Goal: Information Seeking & Learning: Learn about a topic

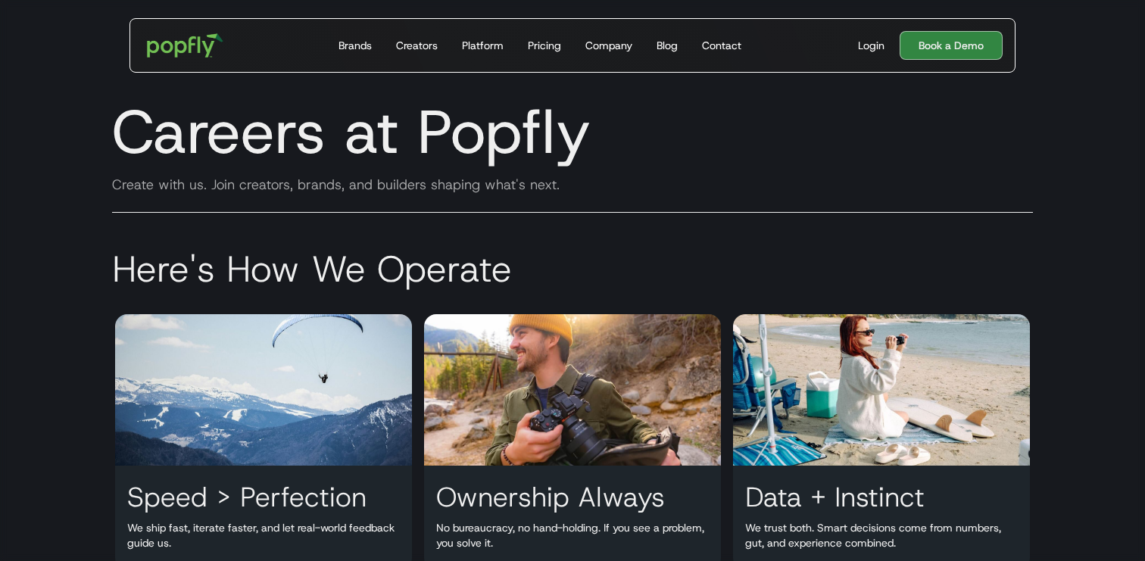
click at [595, 222] on div "Careers at Popfly Create with us. Join creators, brands, and builders shaping w…" at bounding box center [572, 155] width 969 height 151
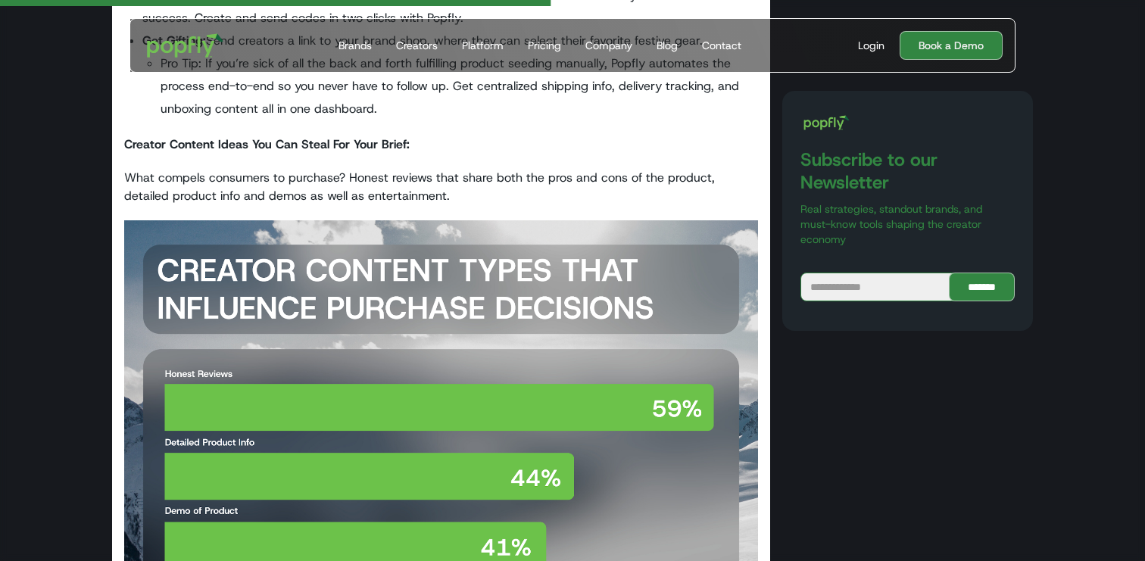
scroll to position [3122, 0]
click at [233, 143] on strong "Creator Content Ideas You Can Steal For Your Brief:" at bounding box center [267, 145] width 286 height 16
copy strong "Creator Content Ideas You Can Steal For Your Brief:"
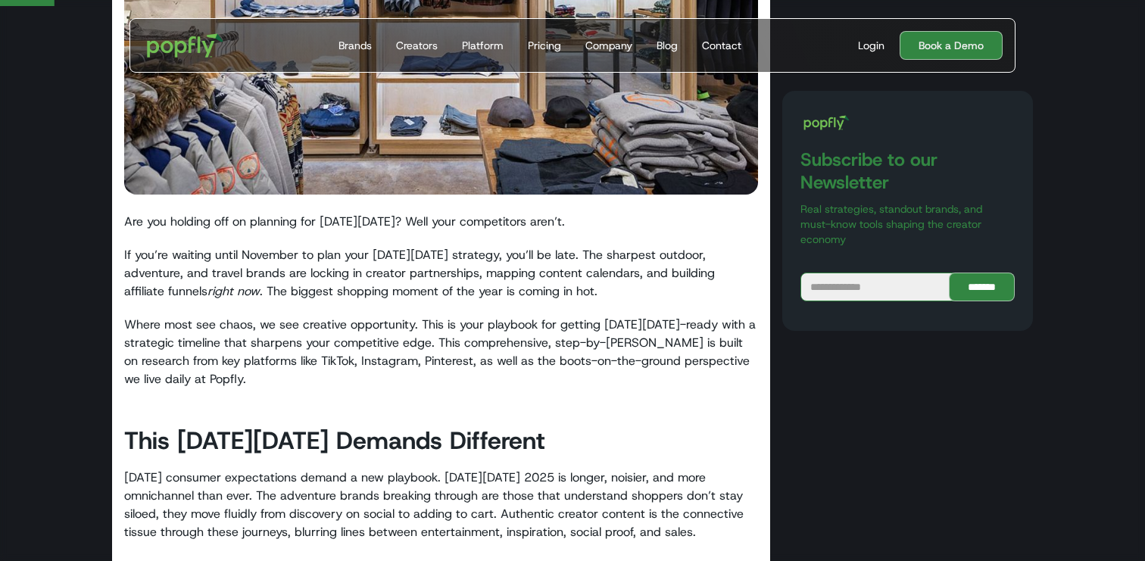
scroll to position [0, 0]
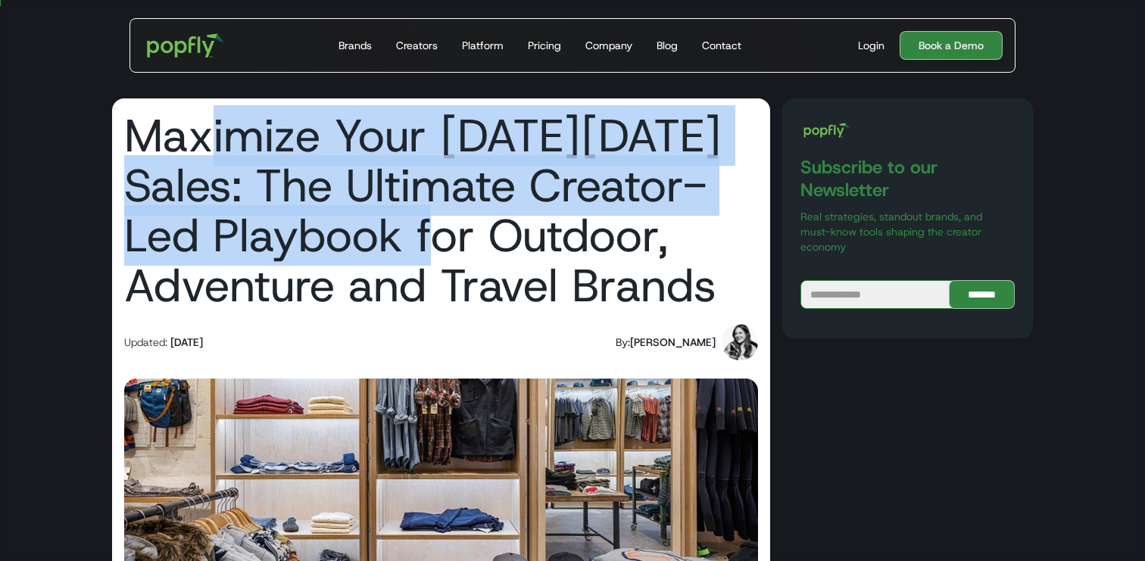
drag, startPoint x: 209, startPoint y: 141, endPoint x: 449, endPoint y: 266, distance: 270.6
click at [449, 266] on h1 "Maximize Your [DATE][DATE] Sales: The Ultimate Creator-Led Playbook for Outdoor…" at bounding box center [441, 211] width 634 height 200
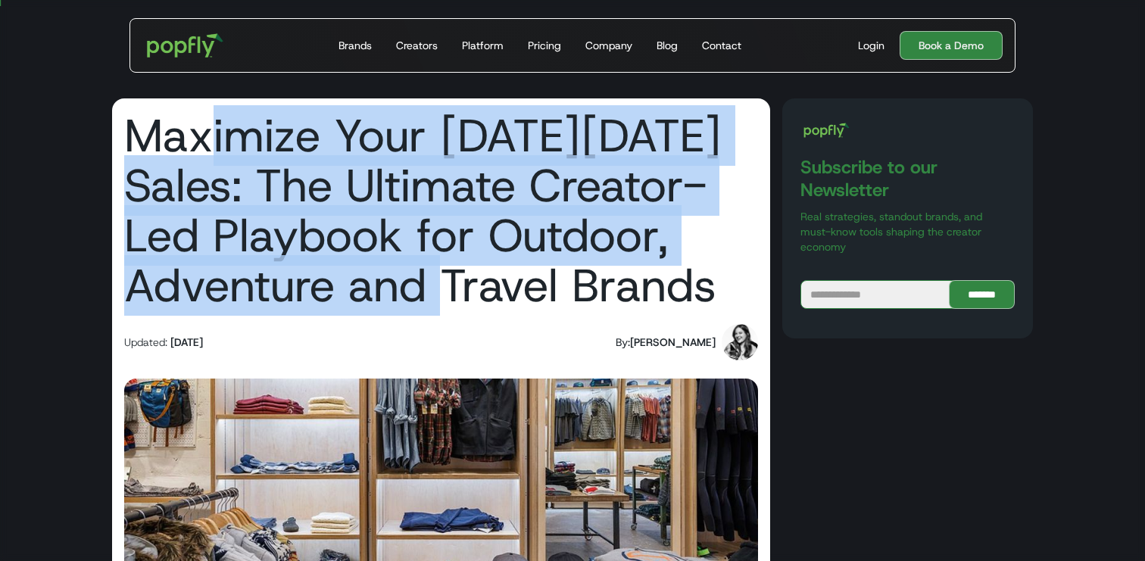
click at [449, 266] on h1 "Maximize Your [DATE][DATE] Sales: The Ultimate Creator-Led Playbook for Outdoor…" at bounding box center [441, 211] width 634 height 200
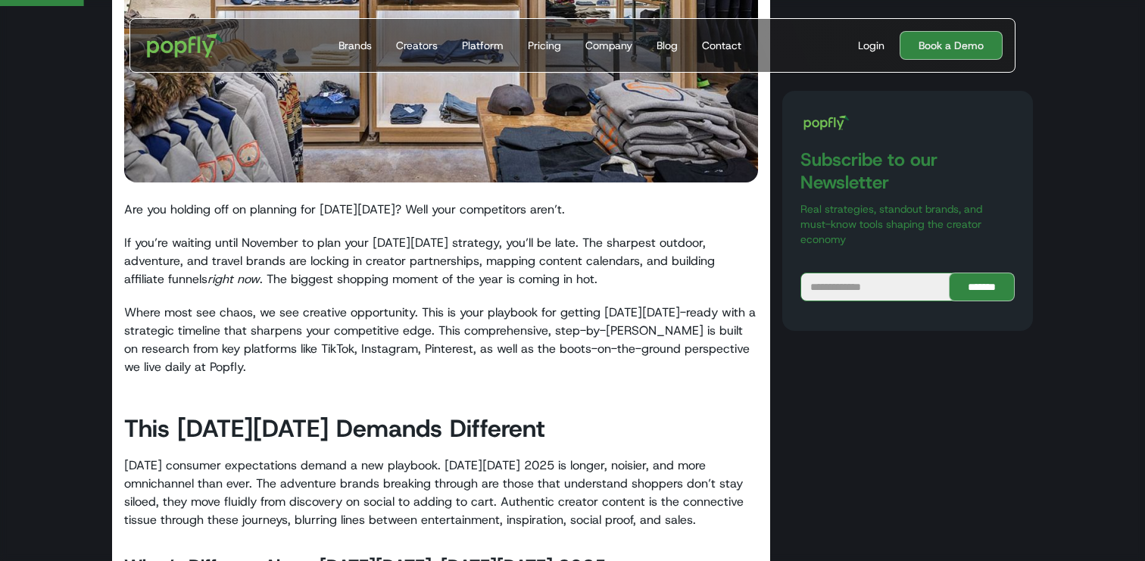
scroll to position [478, 0]
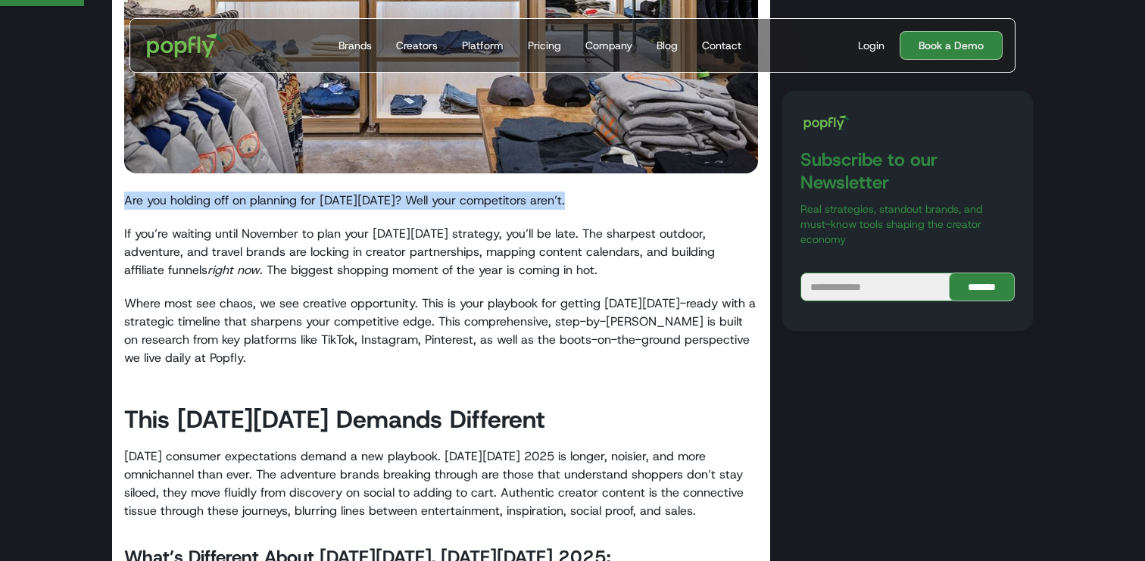
drag, startPoint x: 127, startPoint y: 201, endPoint x: 571, endPoint y: 196, distance: 443.8
click at [571, 196] on p "Are you holding off on planning for [DATE][DATE]? Well your competitors aren’t." at bounding box center [441, 201] width 634 height 18
copy p "Are you holding off on planning for [DATE][DATE]? Well your competitors aren’t."
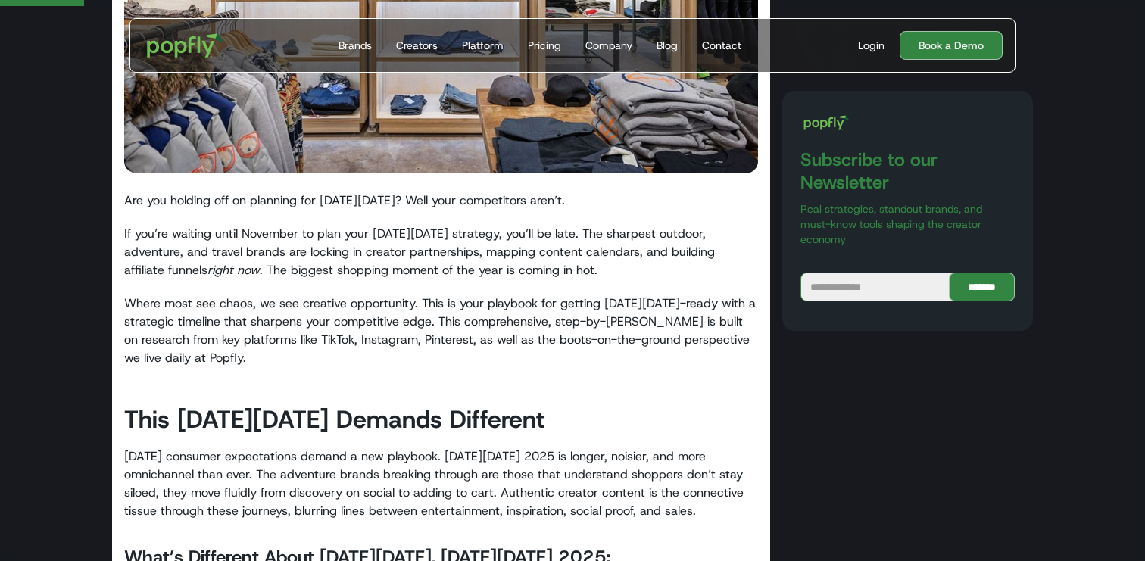
click at [223, 245] on p "If you’re waiting until November to plan your [DATE][DATE] strategy, you’ll be …" at bounding box center [441, 252] width 634 height 55
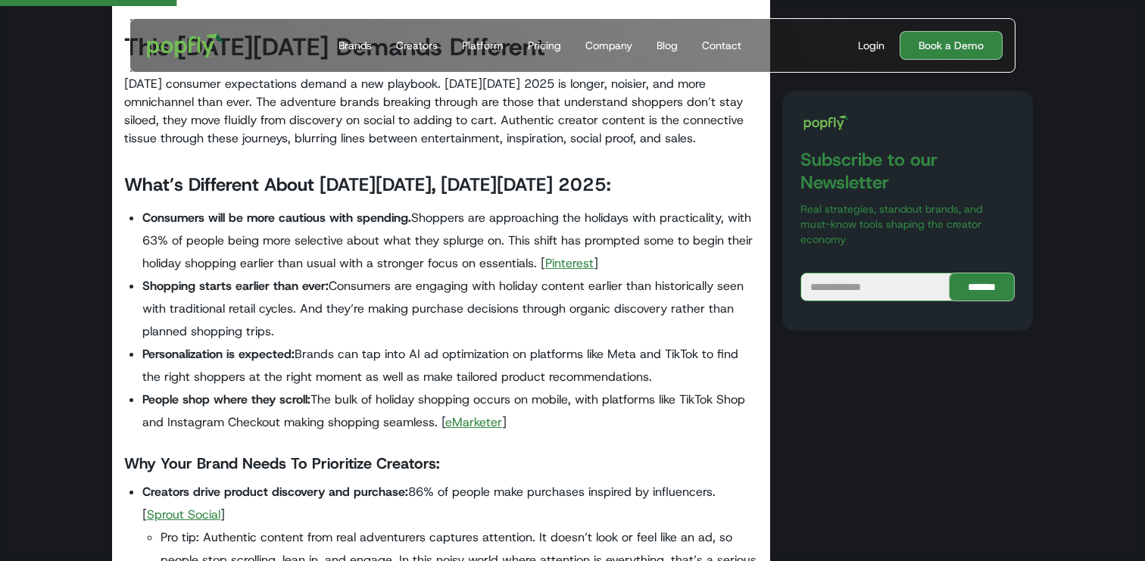
scroll to position [849, 0]
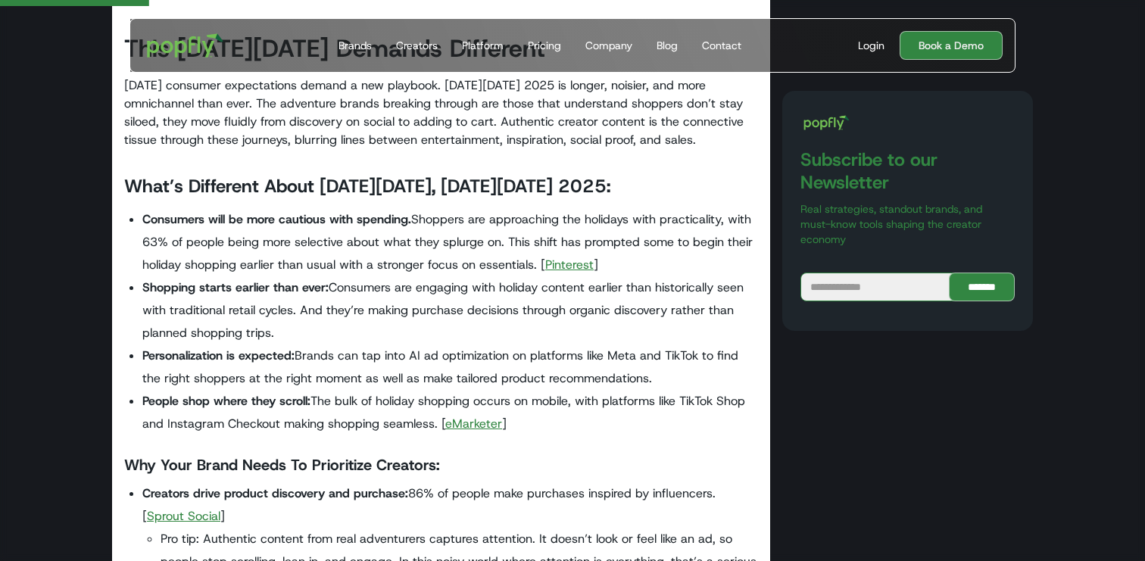
drag, startPoint x: 183, startPoint y: 193, endPoint x: 346, endPoint y: 332, distance: 214.9
click at [346, 332] on li "Shopping starts earlier than ever: Consumers are engaging with holiday content …" at bounding box center [450, 310] width 616 height 68
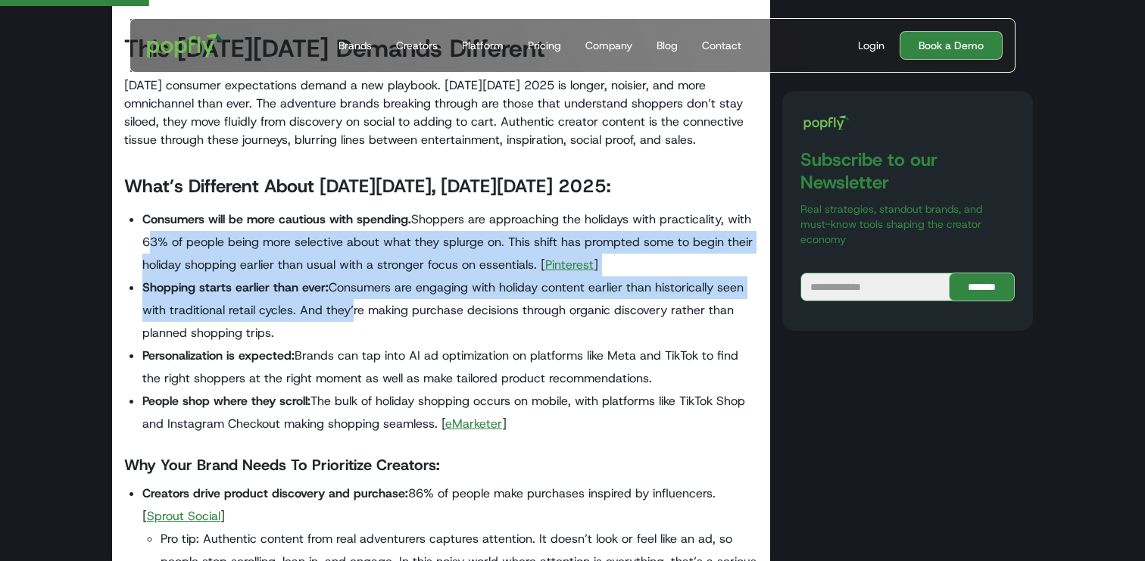
drag, startPoint x: 153, startPoint y: 238, endPoint x: 348, endPoint y: 302, distance: 205.0
click at [348, 302] on ul "Consumers will be more cautious with spending. Shoppers are approaching the hol…" at bounding box center [441, 321] width 634 height 227
click at [348, 302] on li "Shopping starts earlier than ever: Consumers are engaging with holiday content …" at bounding box center [450, 310] width 616 height 68
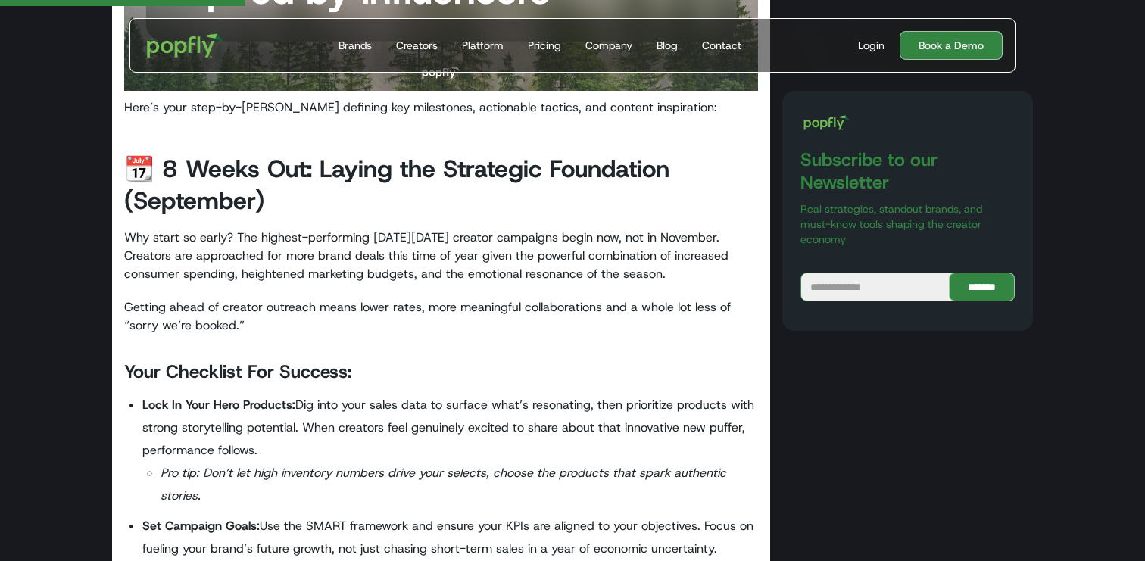
scroll to position [1709, 0]
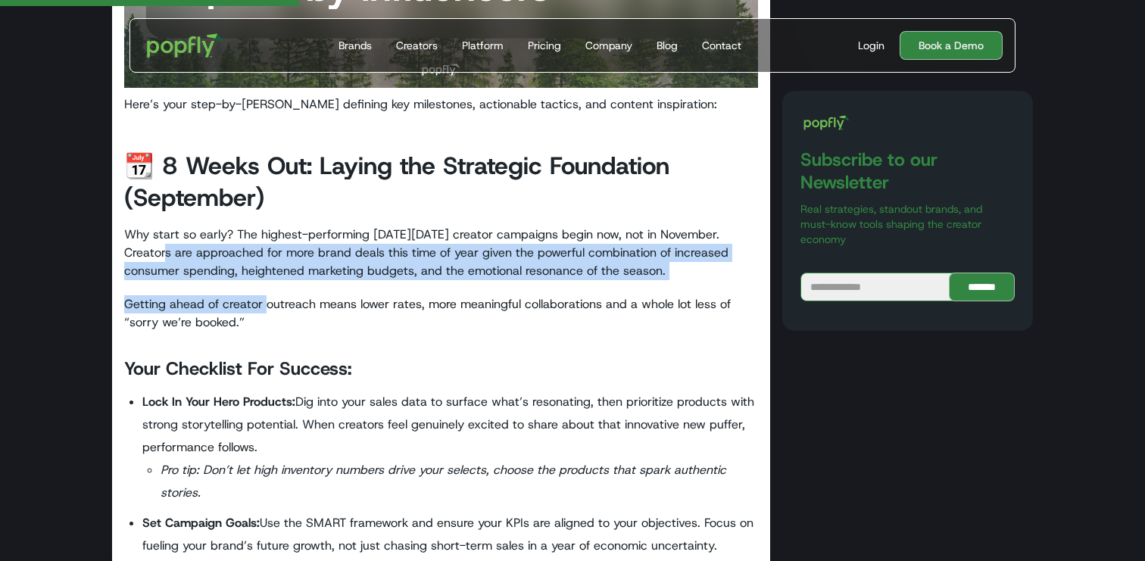
drag, startPoint x: 168, startPoint y: 244, endPoint x: 274, endPoint y: 332, distance: 137.7
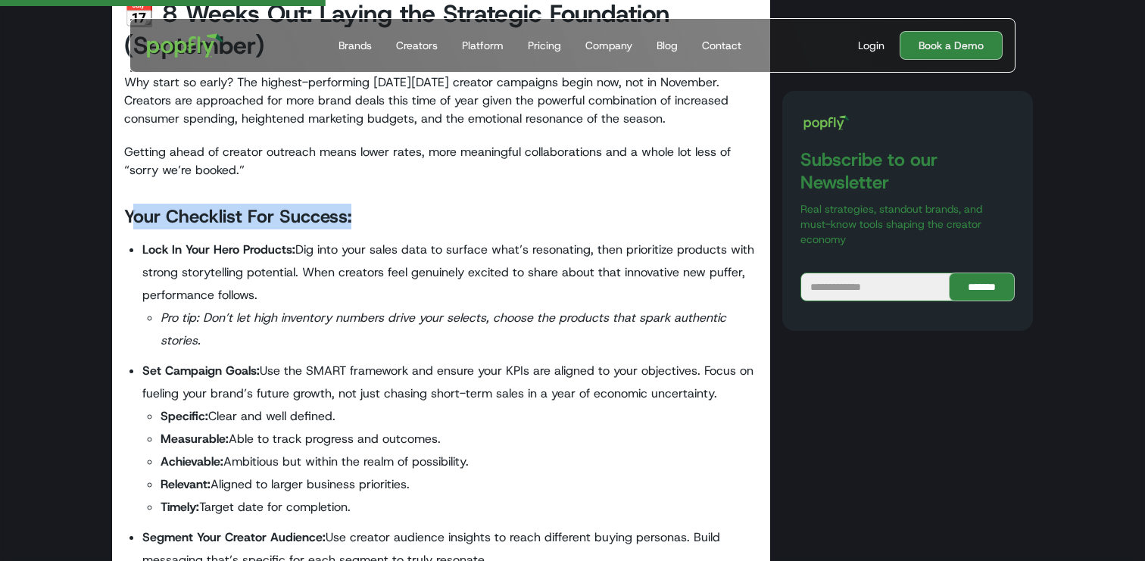
drag, startPoint x: 130, startPoint y: 222, endPoint x: 383, endPoint y: 211, distance: 253.2
click at [383, 211] on h3 "Your Checklist For Success:" at bounding box center [441, 217] width 634 height 26
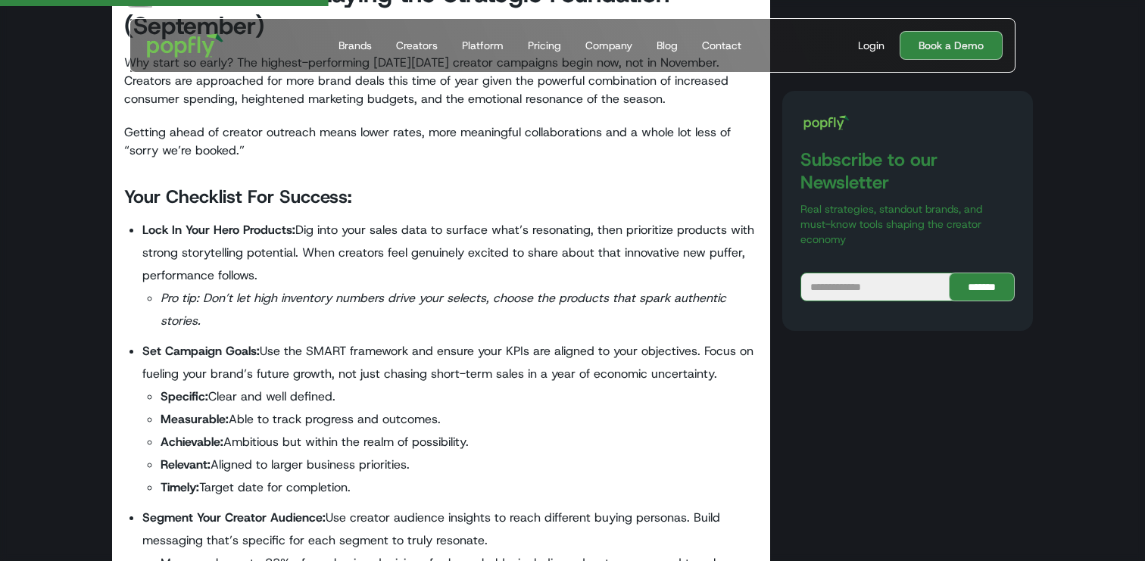
scroll to position [1882, 0]
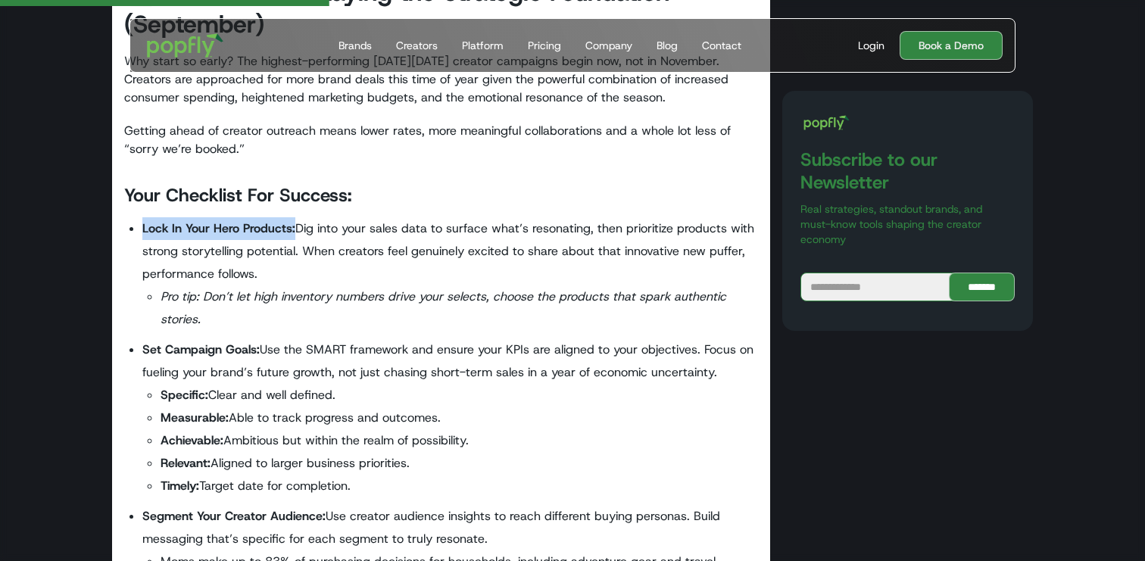
drag, startPoint x: 140, startPoint y: 228, endPoint x: 294, endPoint y: 226, distance: 153.7
click at [294, 226] on ul "Lock In Your Hero Products: Dig into your sales data to surface what’s resonati…" at bounding box center [441, 516] width 634 height 598
copy strong "Lock In Your Hero Products:"
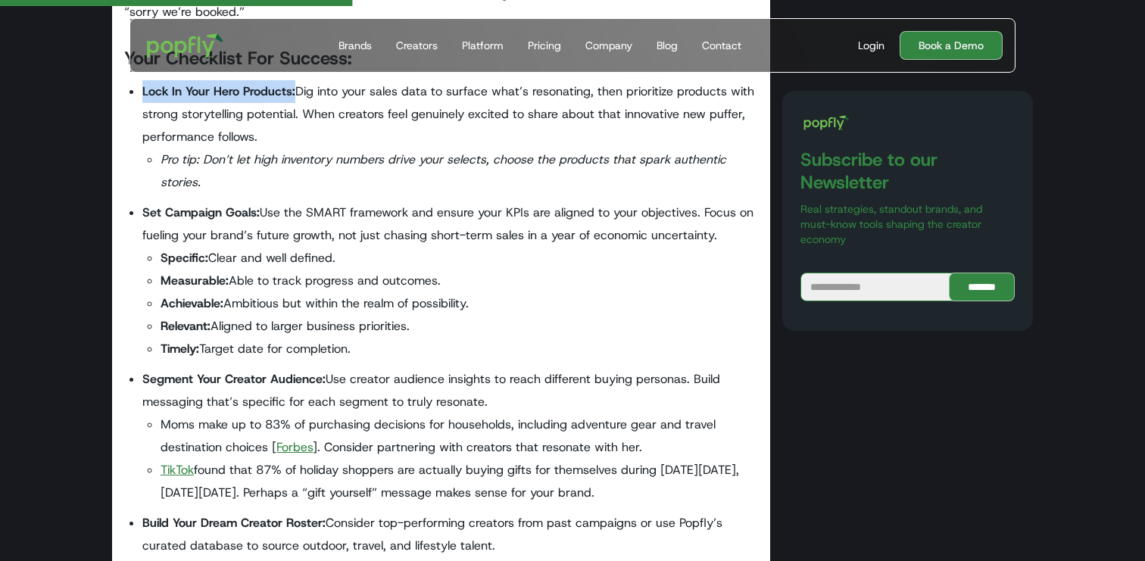
scroll to position [2035, 0]
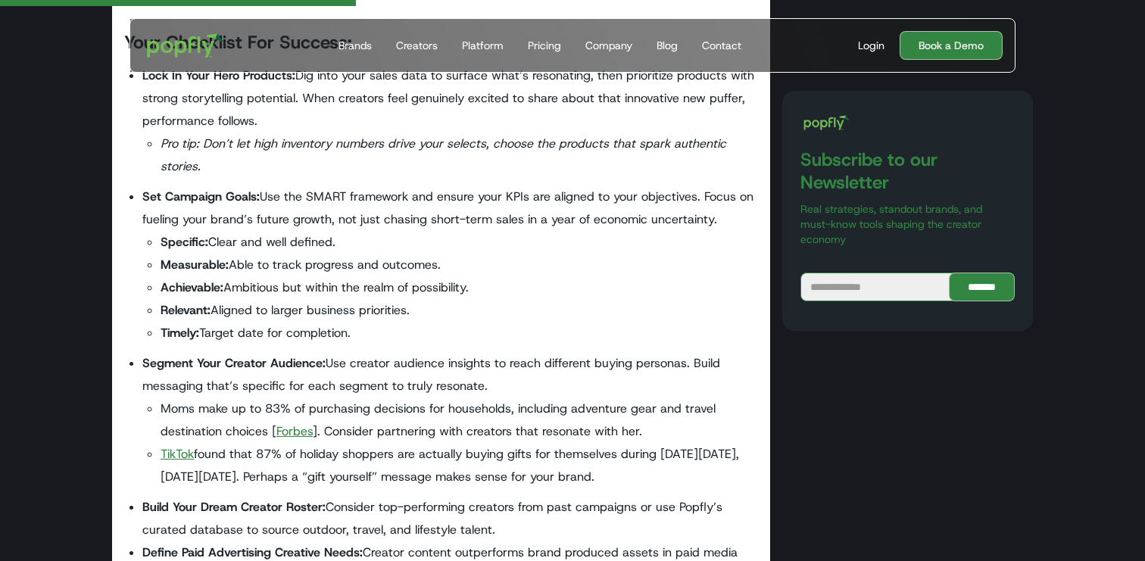
drag, startPoint x: 145, startPoint y: 194, endPoint x: 248, endPoint y: 194, distance: 102.2
click at [248, 194] on strong "Set Campaign Goals:" at bounding box center [200, 197] width 117 height 16
drag, startPoint x: 255, startPoint y: 197, endPoint x: 142, endPoint y: 194, distance: 113.6
click at [142, 194] on strong "Set Campaign Goals:" at bounding box center [200, 197] width 117 height 16
copy strong "Set Campaign Goals"
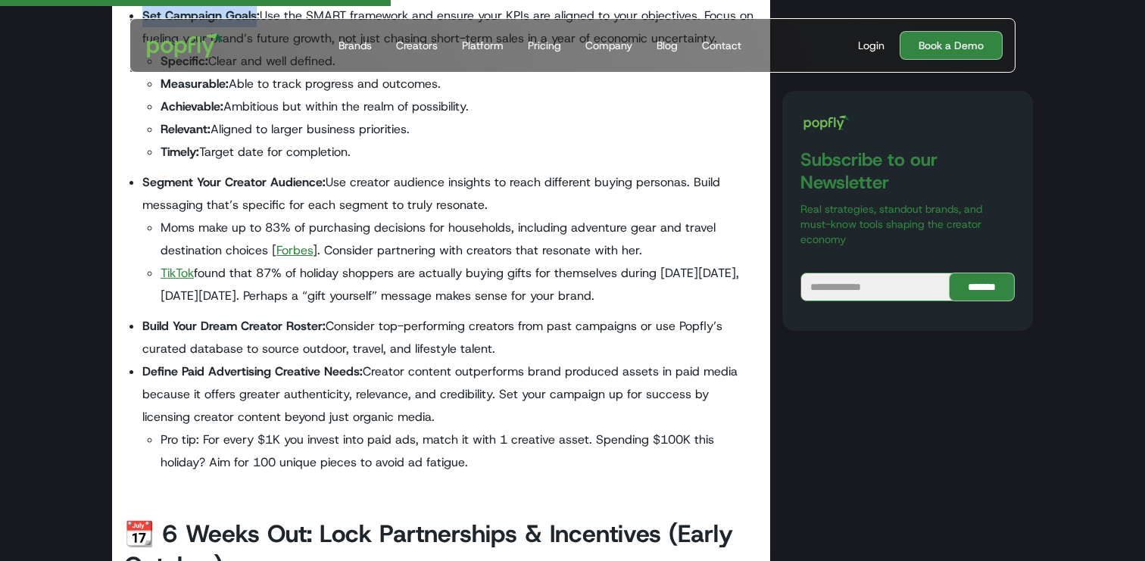
scroll to position [2238, 0]
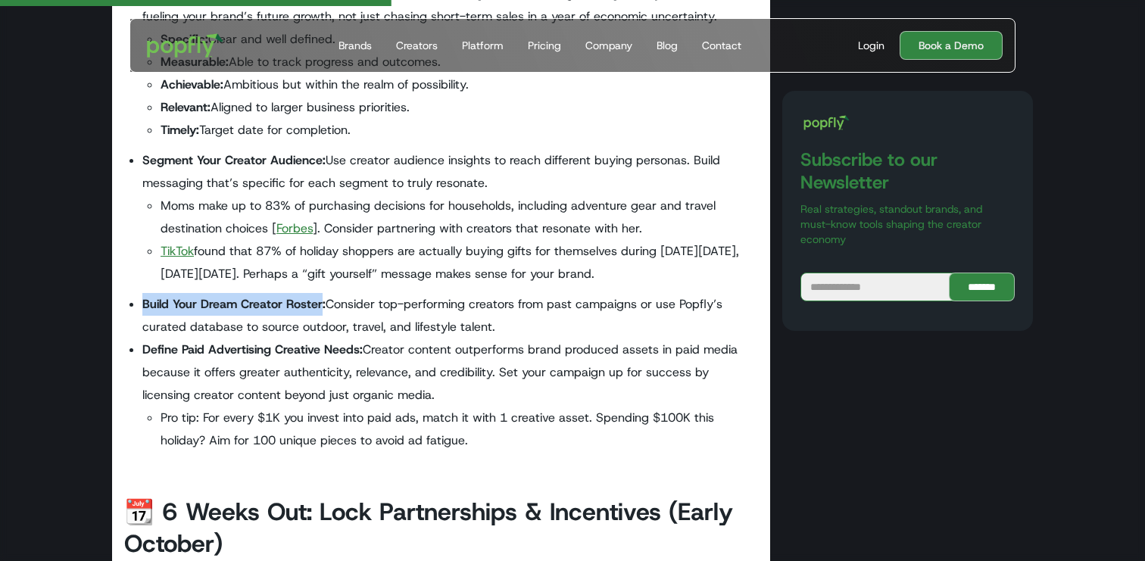
drag, startPoint x: 142, startPoint y: 301, endPoint x: 320, endPoint y: 299, distance: 177.2
click at [320, 299] on strong "Build Your Dream Creator Roster:" at bounding box center [233, 304] width 183 height 16
copy strong "Build Your Dream Creator Roster"
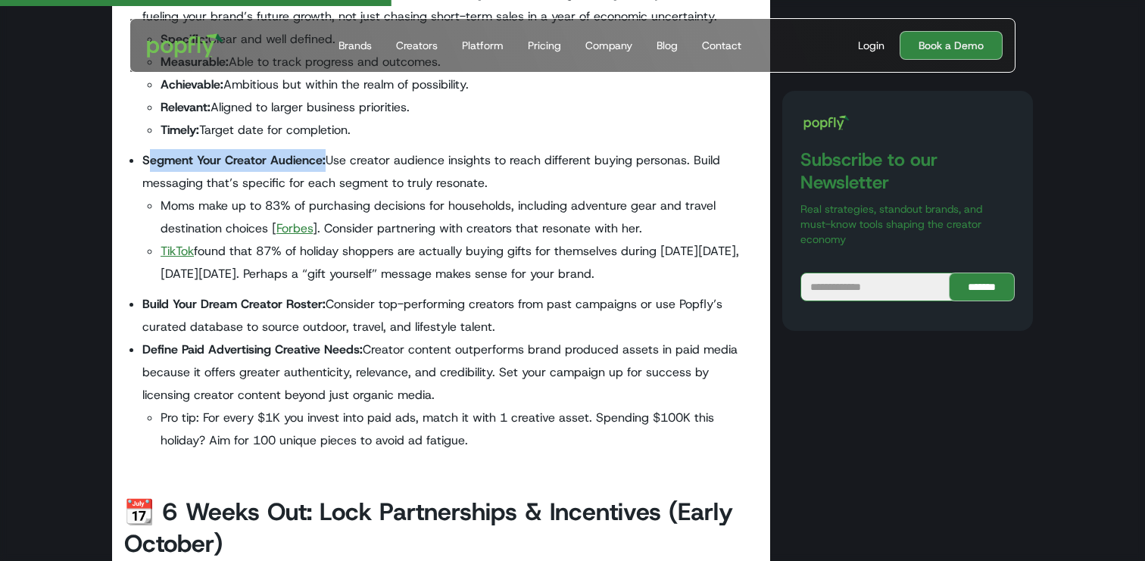
drag, startPoint x: 322, startPoint y: 158, endPoint x: 148, endPoint y: 152, distance: 174.3
click at [148, 152] on strong "Segment Your Creator Audience:" at bounding box center [233, 160] width 183 height 16
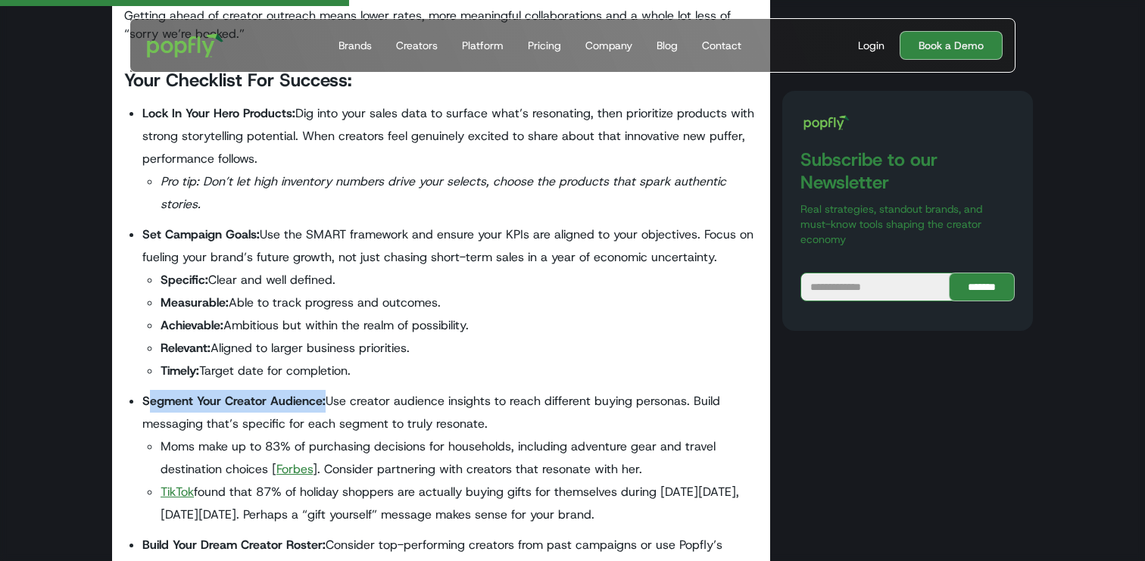
scroll to position [1992, 0]
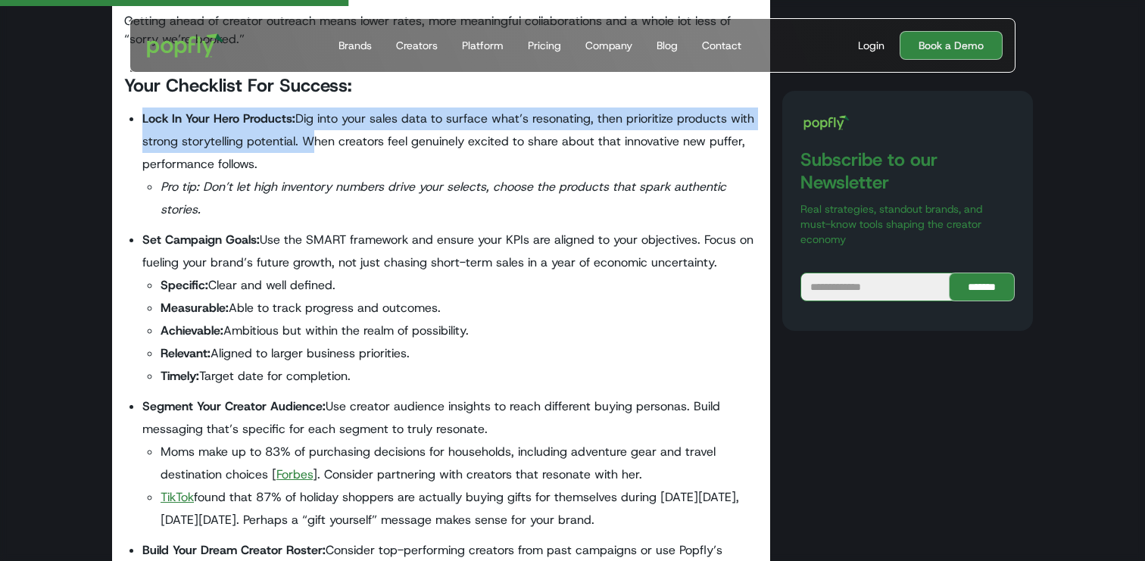
drag, startPoint x: 143, startPoint y: 117, endPoint x: 299, endPoint y: 145, distance: 158.4
click at [299, 145] on li "Lock In Your Hero Products: Dig into your sales data to surface what’s resonati…" at bounding box center [450, 165] width 616 height 114
drag, startPoint x: 302, startPoint y: 142, endPoint x: 139, endPoint y: 121, distance: 164.1
click at [139, 121] on ul "Lock In Your Hero Products: Dig into your sales data to surface what’s resonati…" at bounding box center [441, 407] width 634 height 598
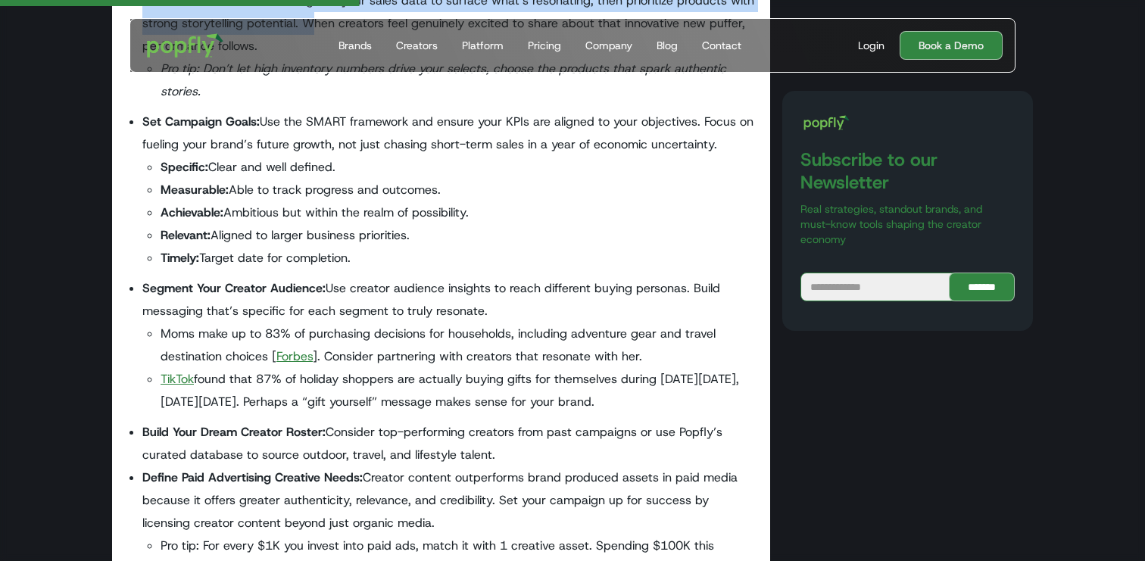
scroll to position [2114, 0]
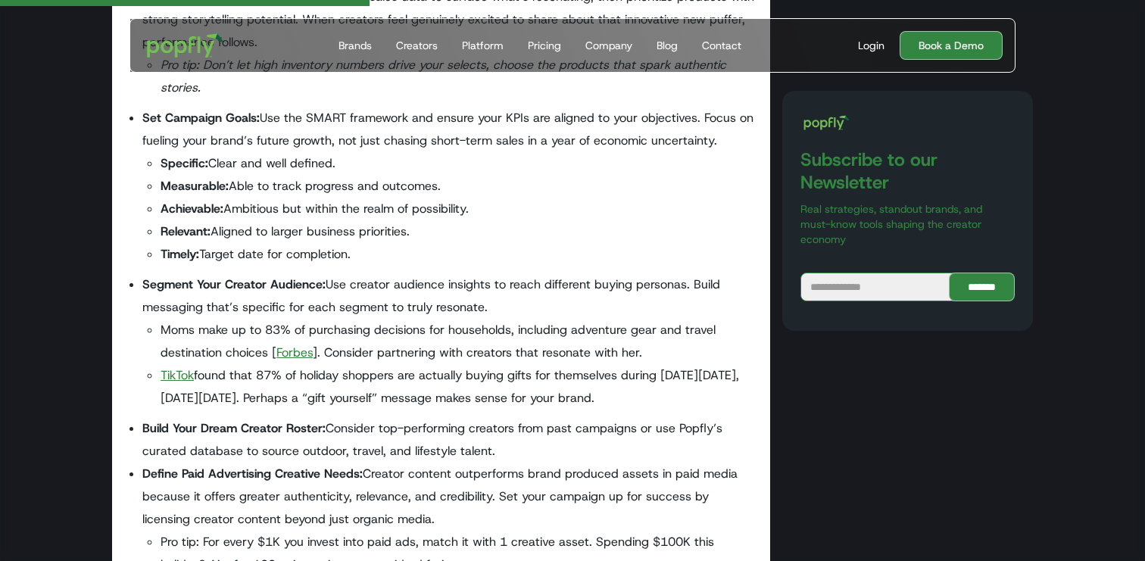
drag, startPoint x: 144, startPoint y: 282, endPoint x: 325, endPoint y: 272, distance: 181.3
click at [325, 272] on ul "Lock In Your Hero Products: Dig into your sales data to surface what’s resonati…" at bounding box center [441, 285] width 634 height 598
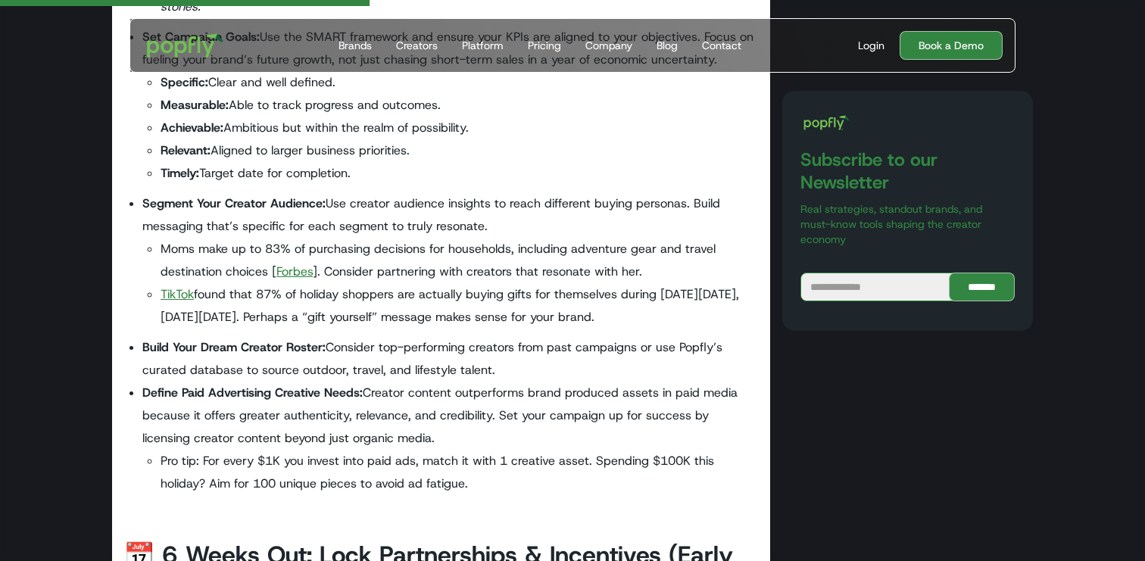
scroll to position [2208, 0]
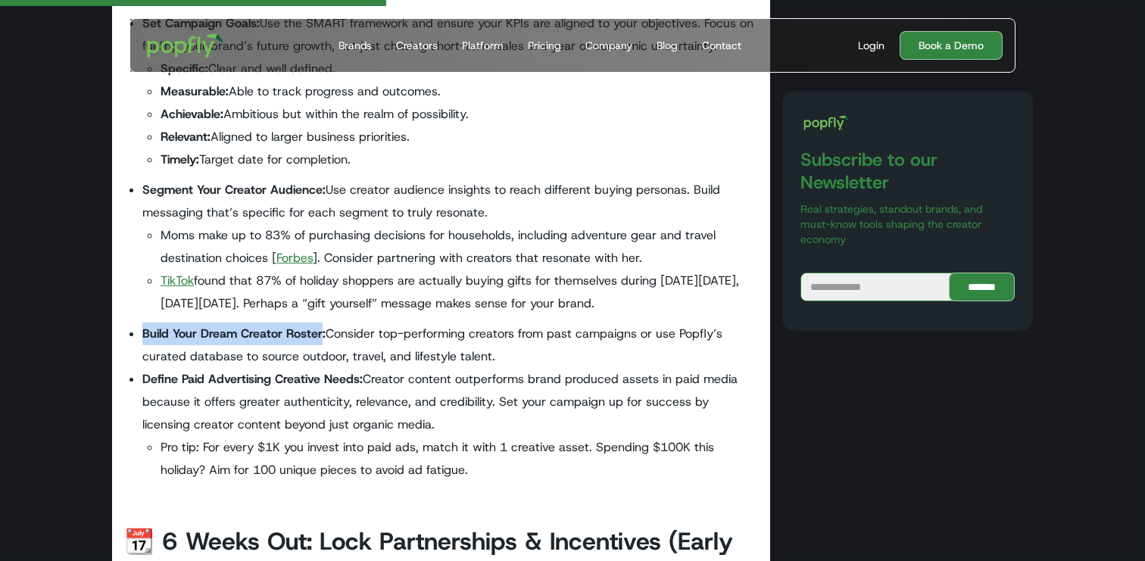
drag, startPoint x: 321, startPoint y: 337, endPoint x: 127, endPoint y: 337, distance: 193.9
click at [127, 337] on ul "Lock In Your Hero Products: Dig into your sales data to surface what’s resonati…" at bounding box center [441, 190] width 634 height 598
copy strong "Build Your Dream Creator Roster"
click at [146, 376] on strong "Define Paid Advertising Creative Needs:" at bounding box center [252, 379] width 220 height 16
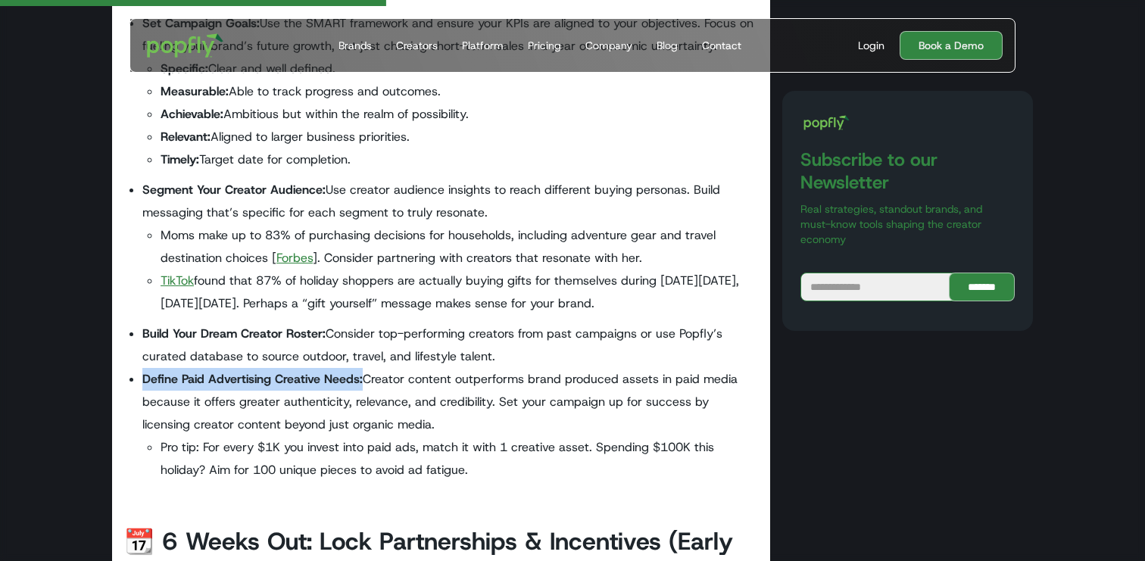
drag, startPoint x: 361, startPoint y: 381, endPoint x: 131, endPoint y: 381, distance: 230.2
click at [142, 381] on li "Define Paid Advertising Creative Needs: Creator content outperforms brand produ…" at bounding box center [450, 425] width 616 height 114
copy strong "Define Paid Advertising Creative Needs:"
click at [327, 351] on li "Build Your Dream Creator Roster: Consider top-performing creators from past cam…" at bounding box center [450, 345] width 616 height 45
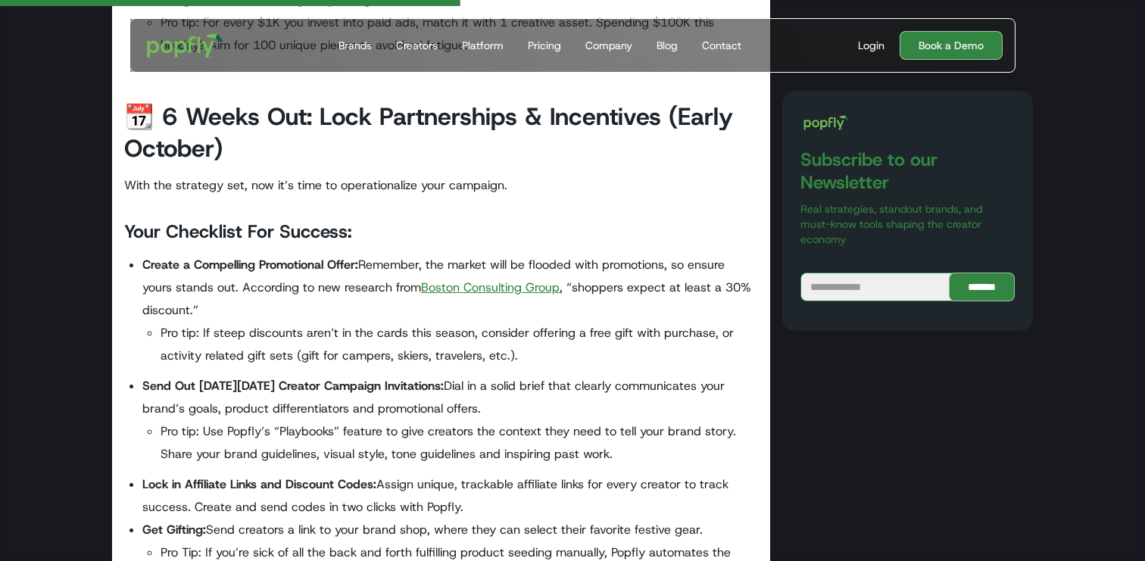
scroll to position [2639, 0]
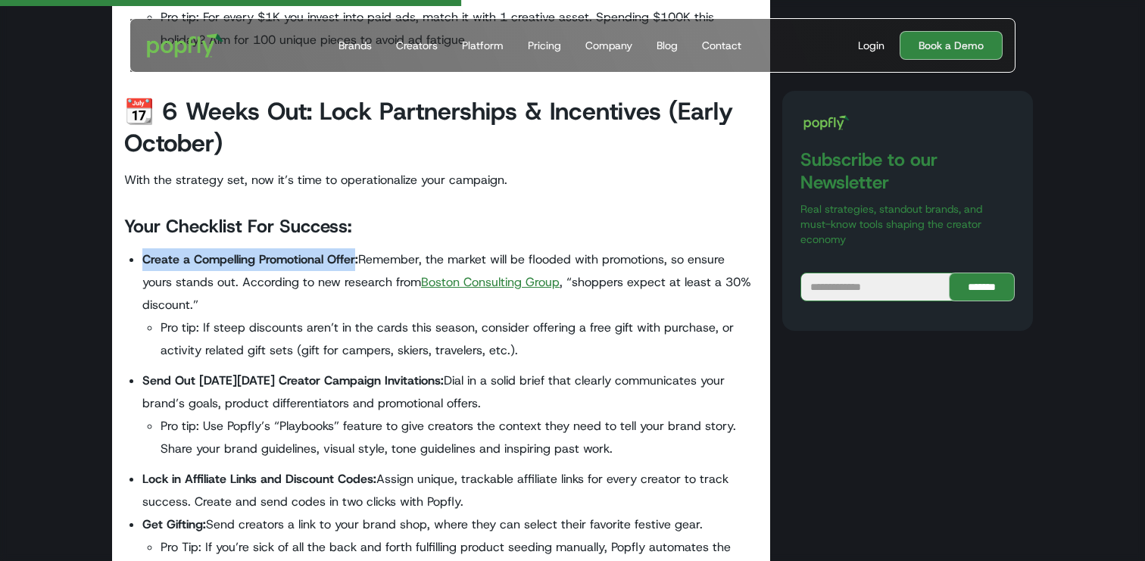
drag, startPoint x: 140, startPoint y: 262, endPoint x: 355, endPoint y: 261, distance: 215.1
click at [355, 261] on ul "Create a Compelling Promotional Offer: Remember, the market will be flooded wit…" at bounding box center [441, 430] width 634 height 364
copy strong "Create a Compelling Promotional Offer"
click at [183, 394] on li "Send Out [DATE][DATE] Creator Campaign Invitations: Dial in a solid brief that …" at bounding box center [450, 415] width 616 height 91
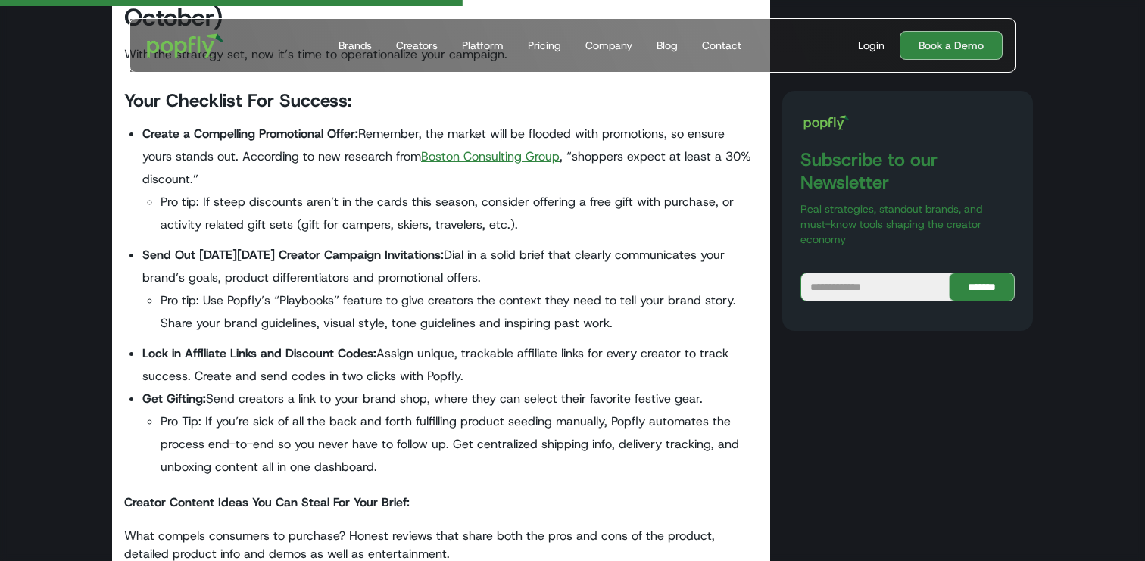
scroll to position [2767, 0]
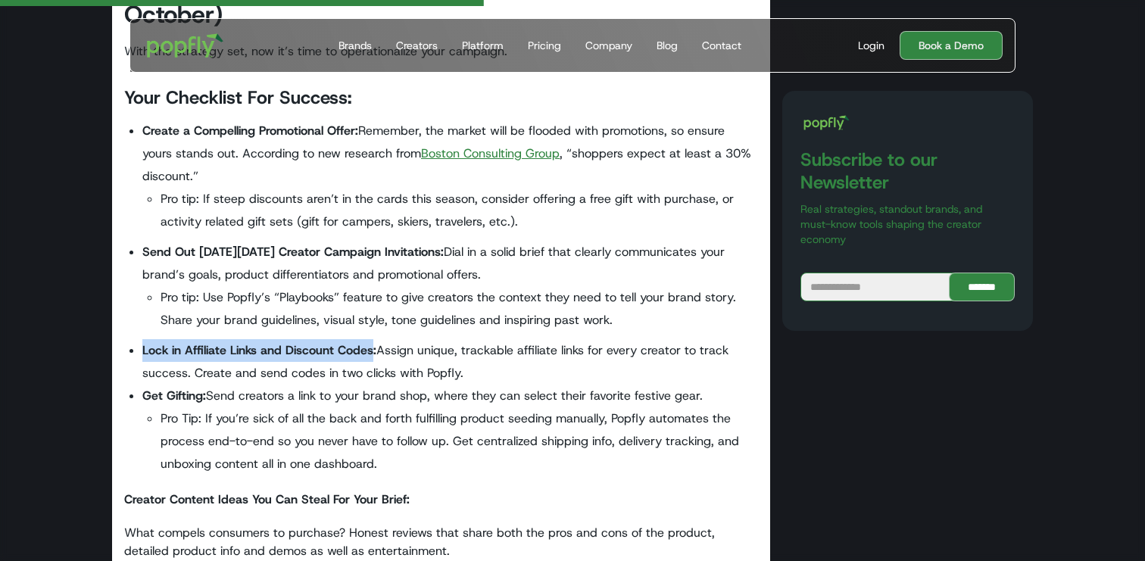
drag, startPoint x: 145, startPoint y: 352, endPoint x: 373, endPoint y: 343, distance: 228.1
click at [373, 343] on strong "Lock in Affiliate Links and Discount Codes:" at bounding box center [259, 350] width 234 height 16
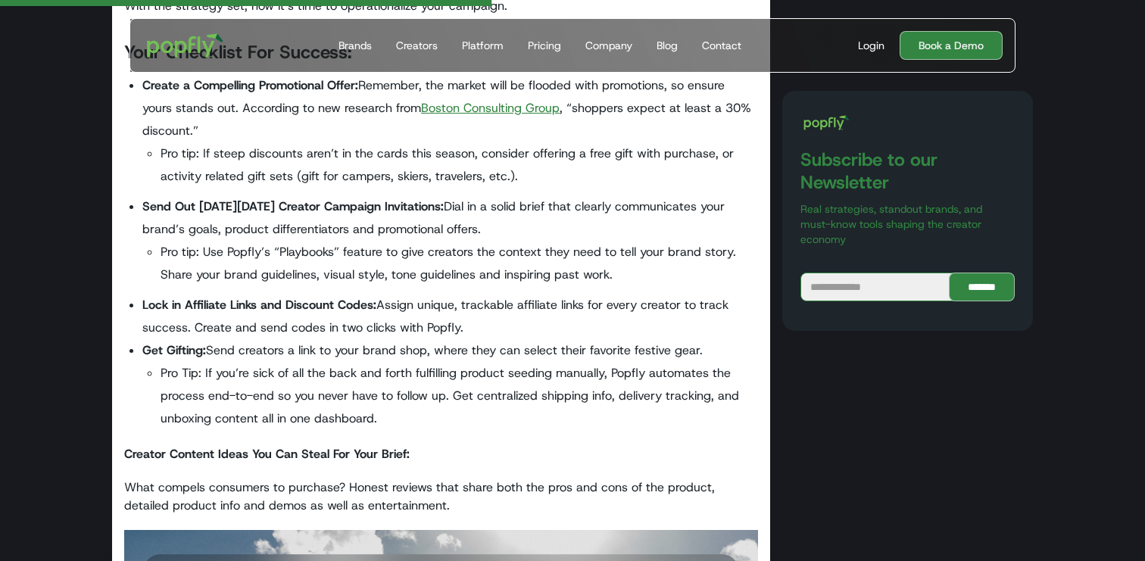
click at [254, 355] on li "Get Gifting: Send creators a link to your brand shop, where they can select the…" at bounding box center [450, 384] width 616 height 91
click at [145, 351] on strong "Get Gifting:" at bounding box center [174, 350] width 64 height 16
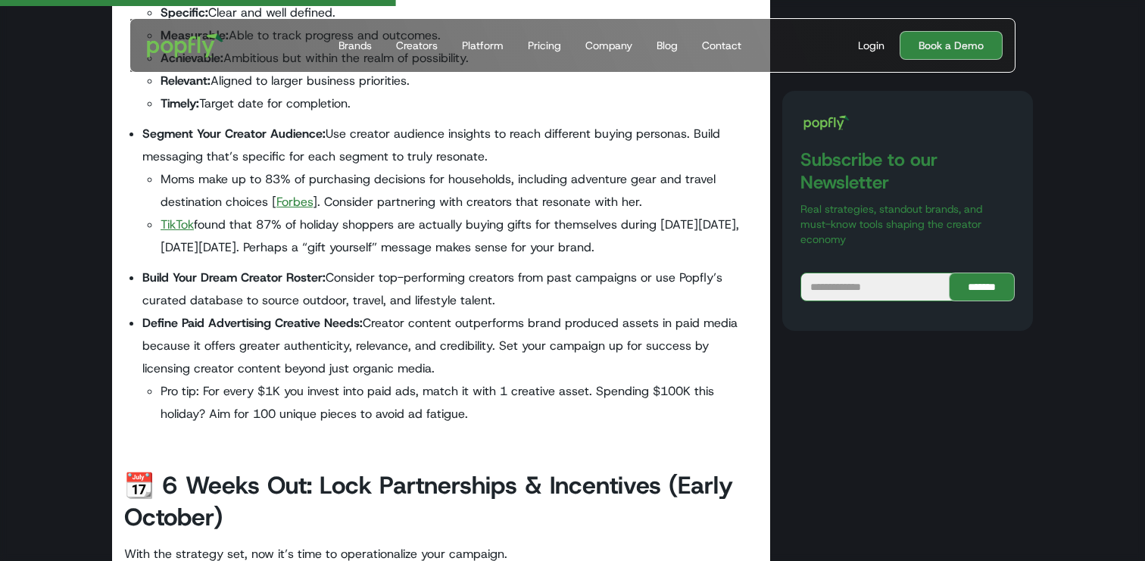
scroll to position [2262, 0]
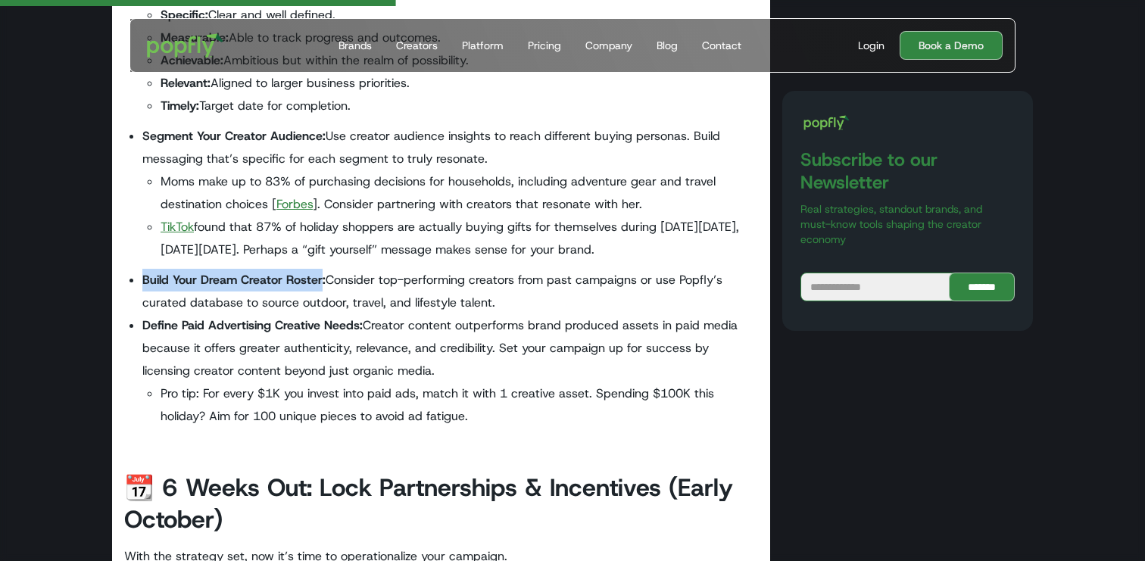
drag, startPoint x: 142, startPoint y: 279, endPoint x: 321, endPoint y: 280, distance: 178.7
click at [321, 280] on strong "Build Your Dream Creator Roster:" at bounding box center [233, 280] width 183 height 16
copy strong "Build Your Dream Creator Roster"
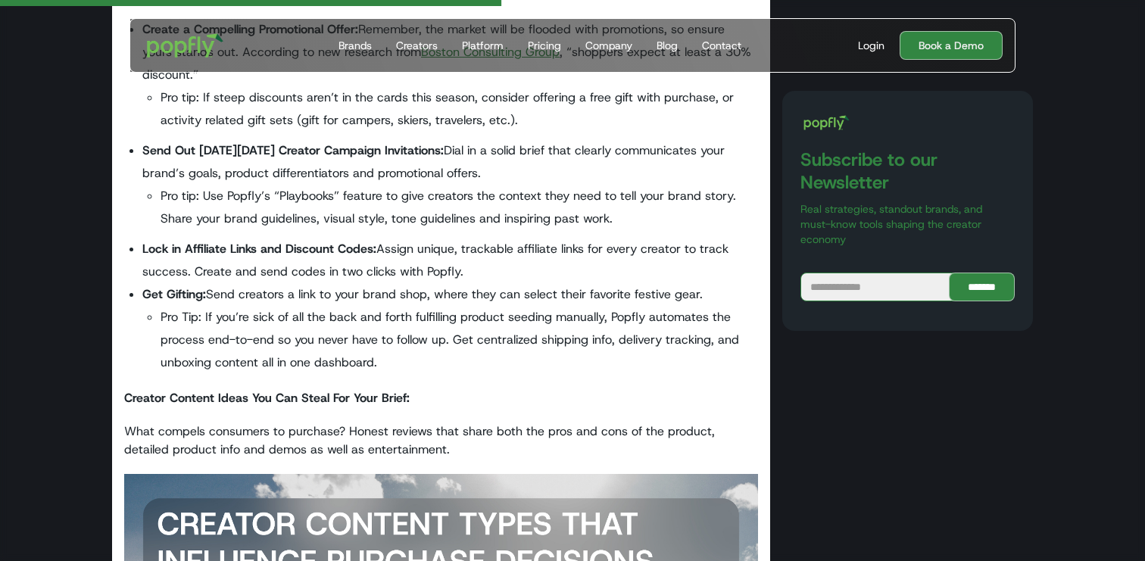
scroll to position [2871, 0]
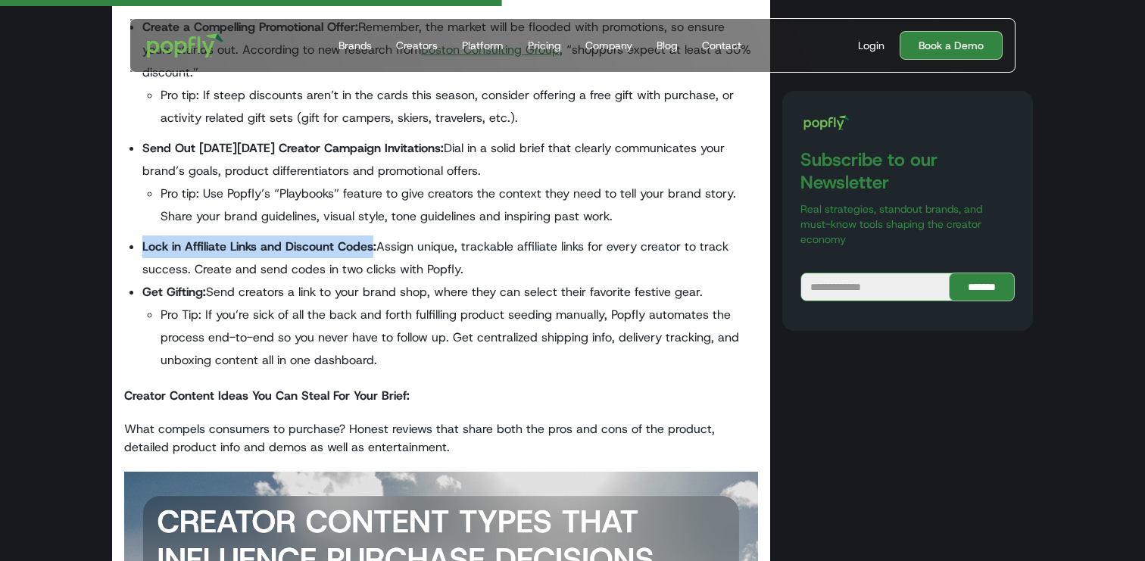
drag, startPoint x: 141, startPoint y: 248, endPoint x: 372, endPoint y: 251, distance: 231.0
click at [372, 251] on ul "Create a Compelling Promotional Offer: Remember, the market will be flooded wit…" at bounding box center [441, 198] width 634 height 364
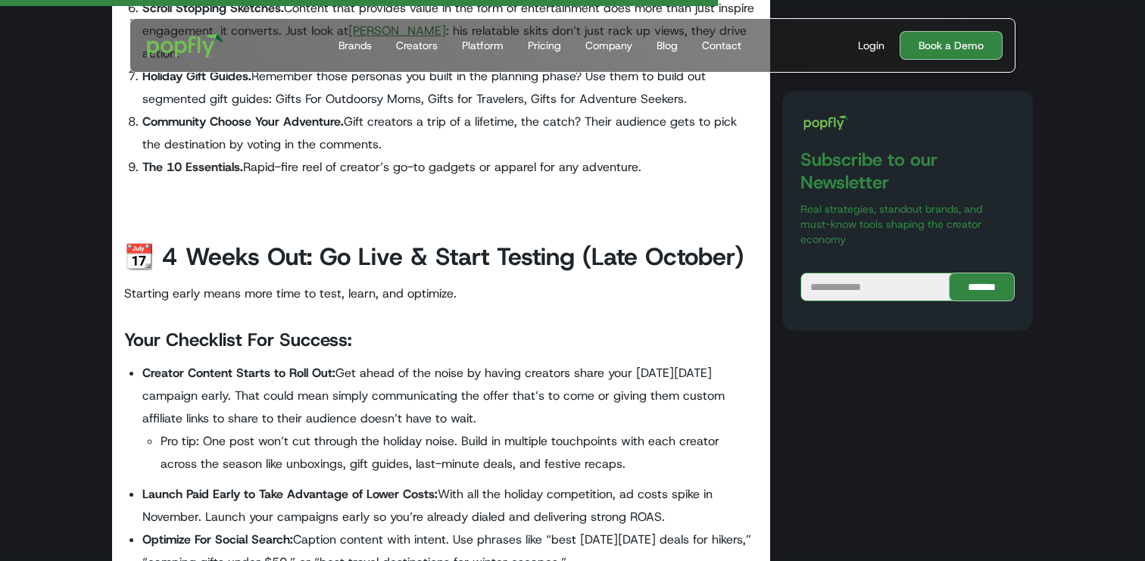
scroll to position [4113, 0]
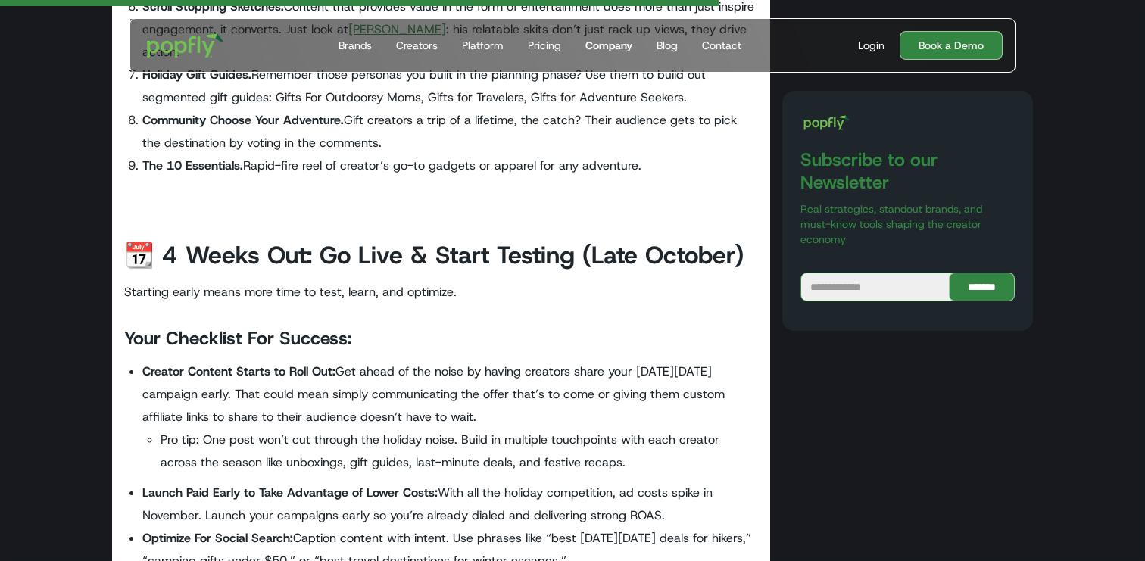
copy strong "Lock in Affiliate Links and Discount Codes"
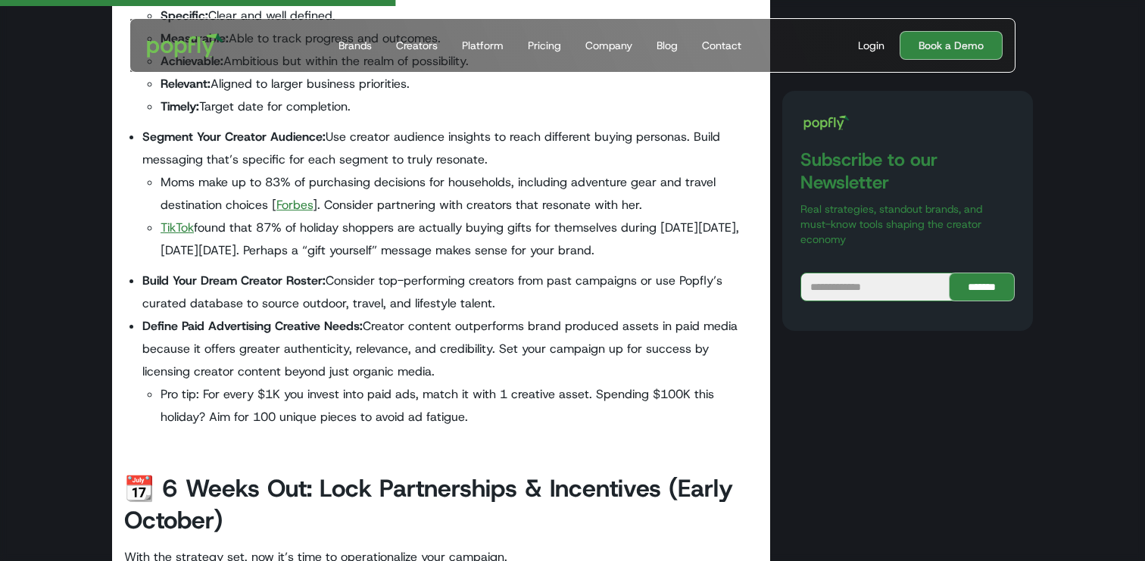
click at [245, 282] on strong "Build Your Dream Creator Roster:" at bounding box center [233, 281] width 183 height 16
drag, startPoint x: 323, startPoint y: 280, endPoint x: 139, endPoint y: 280, distance: 184.8
click at [139, 280] on ul "Lock In Your Hero Products: Dig into your sales data to surface what’s resonati…" at bounding box center [441, 137] width 634 height 598
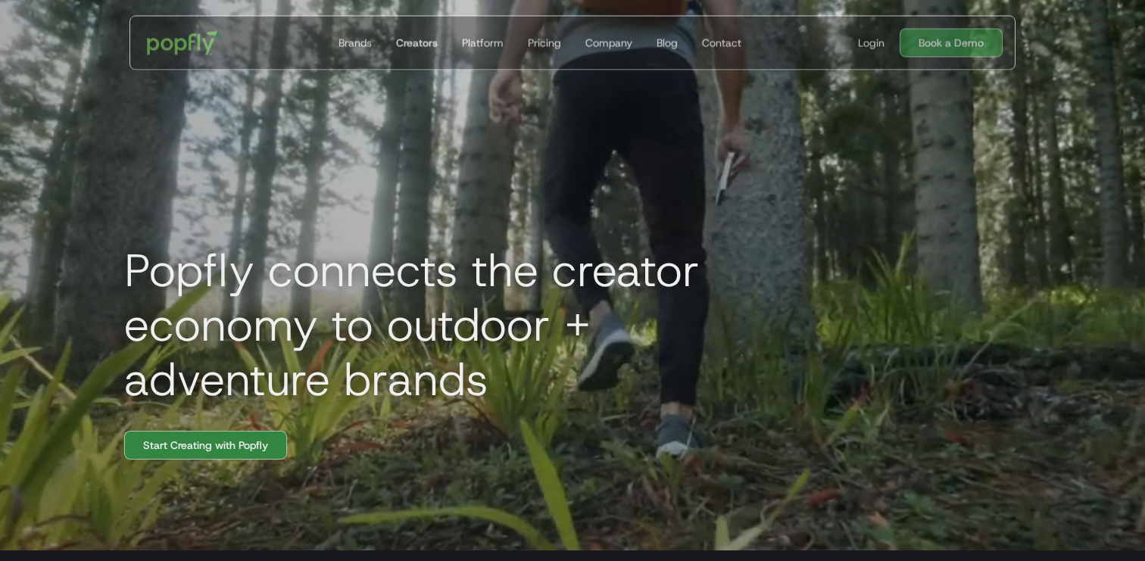
click at [426, 29] on link "Creators" at bounding box center [417, 42] width 54 height 53
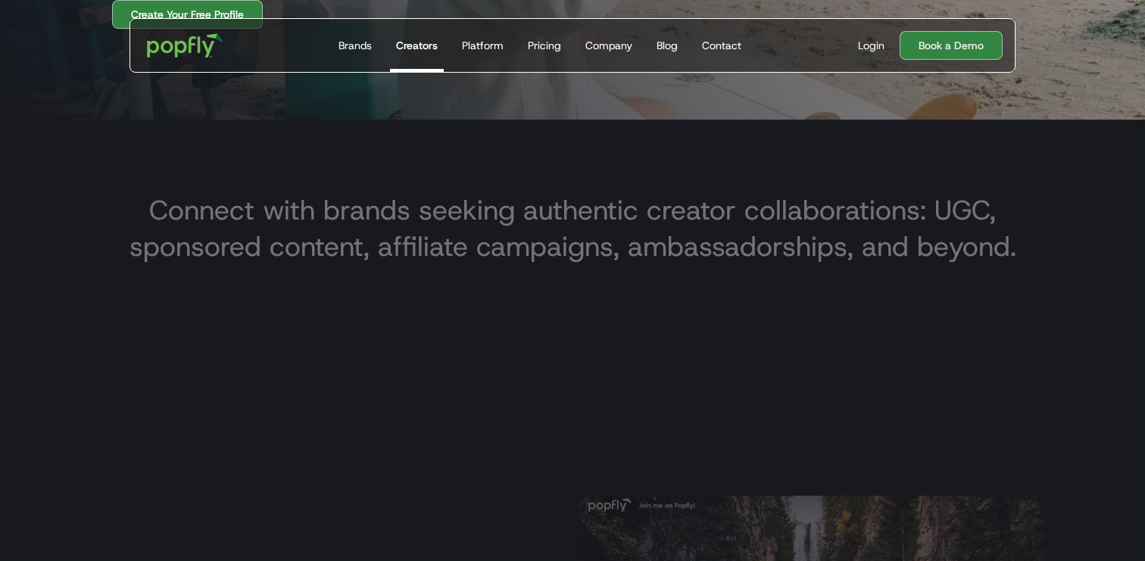
scroll to position [33, 0]
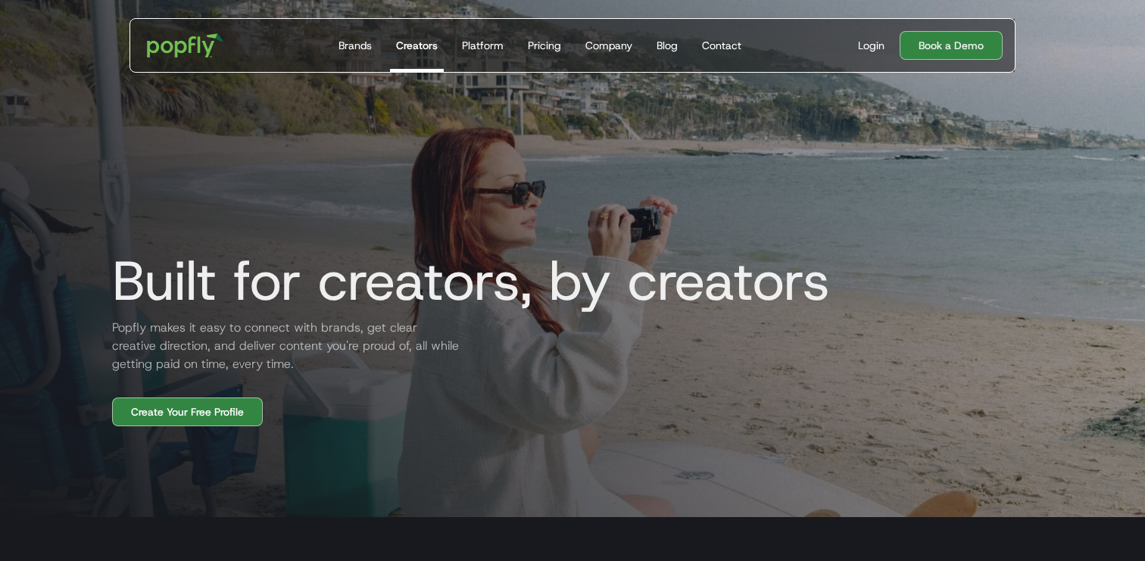
click at [232, 289] on h1 "Built for creators, by creators" at bounding box center [465, 281] width 730 height 61
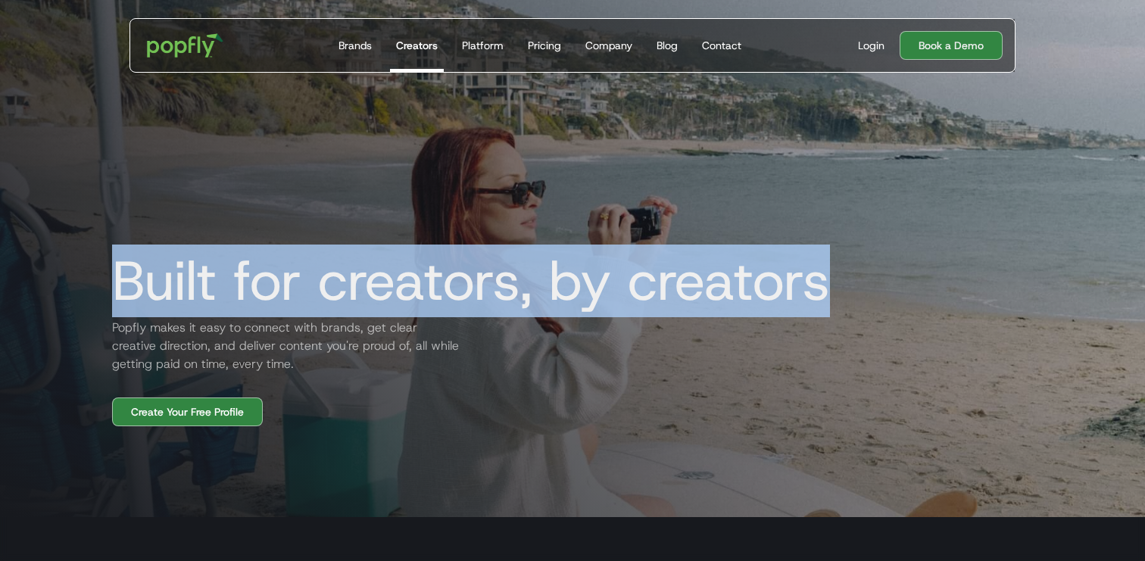
drag, startPoint x: 122, startPoint y: 283, endPoint x: 826, endPoint y: 257, distance: 704.8
click at [826, 257] on h1 "Built for creators, by creators" at bounding box center [465, 281] width 730 height 61
click at [729, 360] on div "Built for creators, by creators Popfly makes it easy to connect with brands, ge…" at bounding box center [572, 191] width 969 height 470
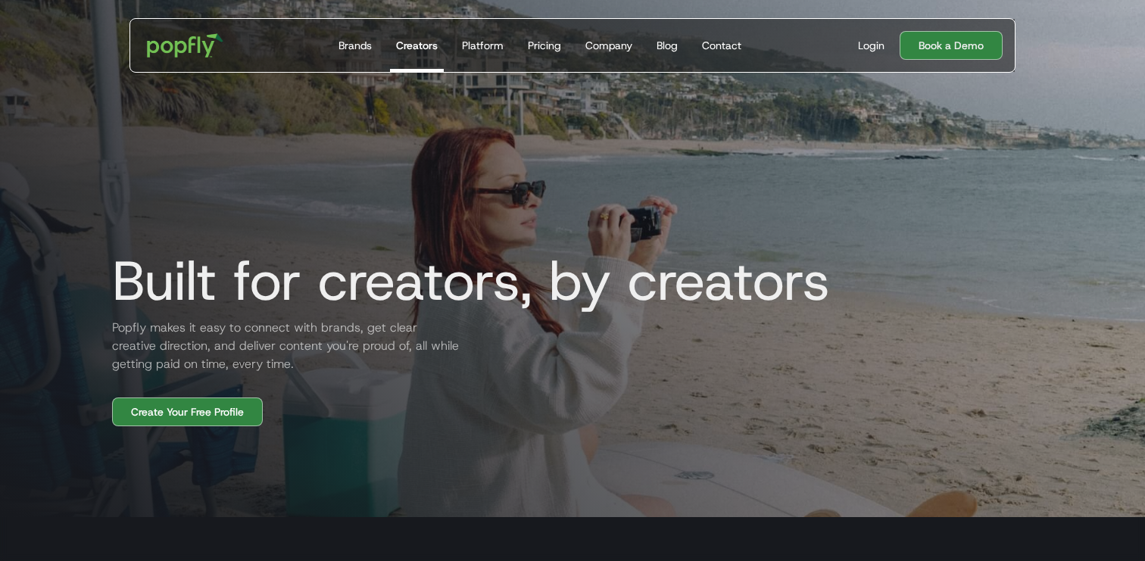
click at [725, 285] on h1 "Built for creators, by creators" at bounding box center [465, 281] width 730 height 61
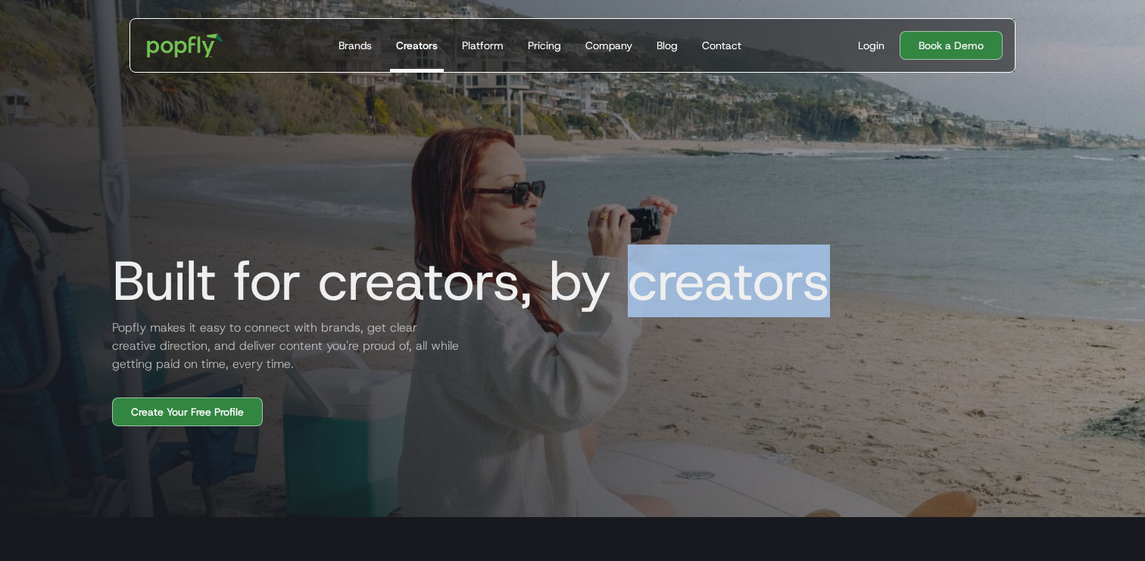
click at [725, 285] on h1 "Built for creators, by creators" at bounding box center [465, 281] width 730 height 61
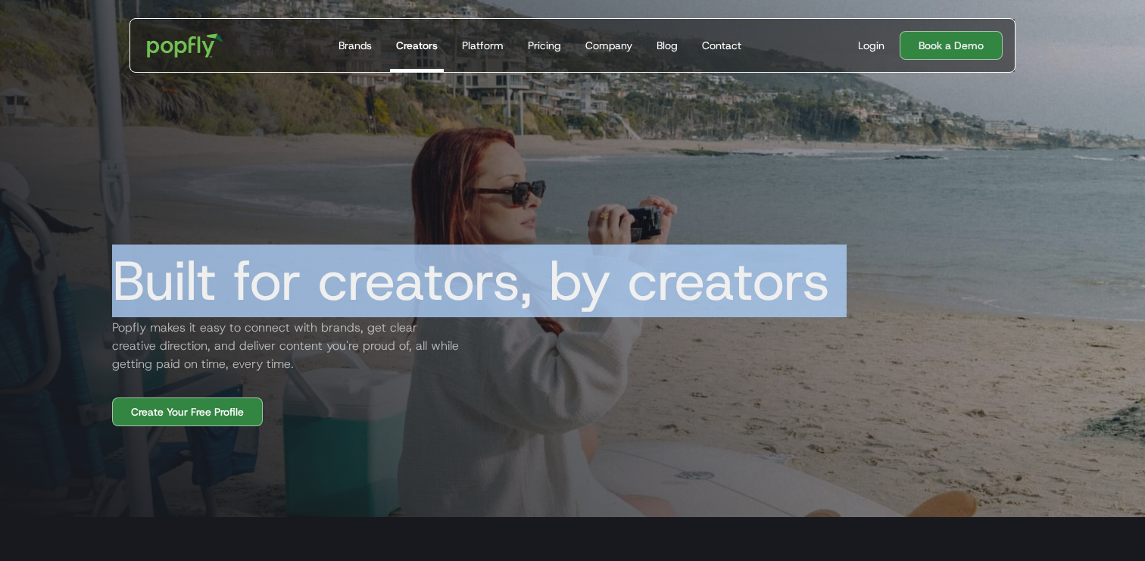
click at [725, 285] on h1 "Built for creators, by creators" at bounding box center [465, 281] width 730 height 61
copy h1 "Built for creators, by creators"
